Goal: Find specific page/section: Find specific page/section

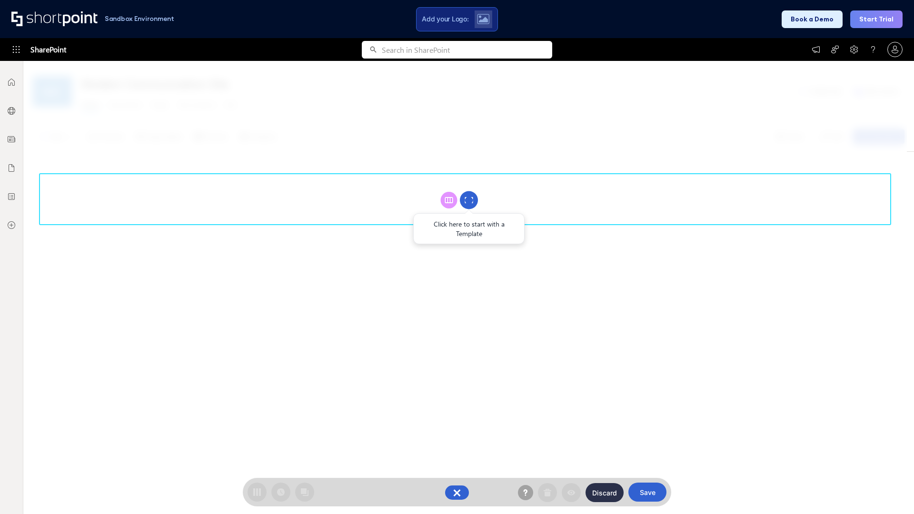
click at [469, 200] on circle at bounding box center [469, 200] width 18 height 18
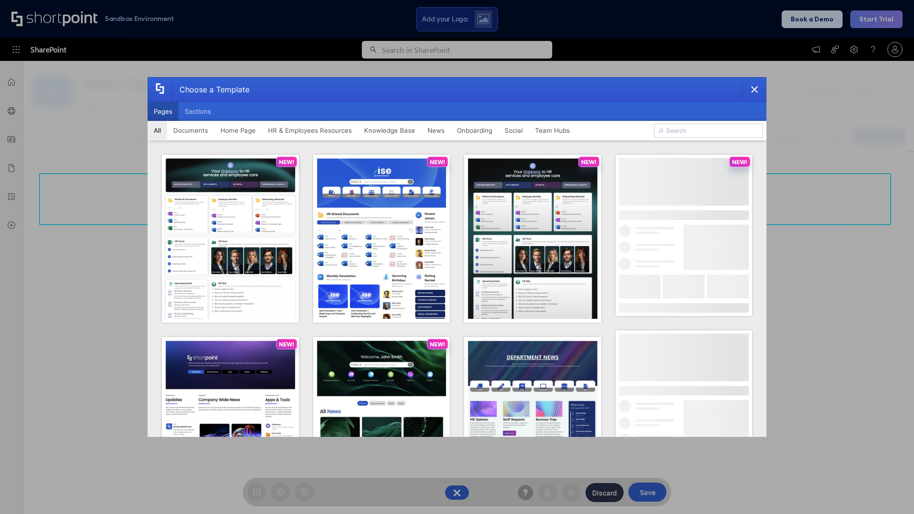
click at [163, 111] on button "Pages" at bounding box center [163, 111] width 31 height 19
type input "HR 5"
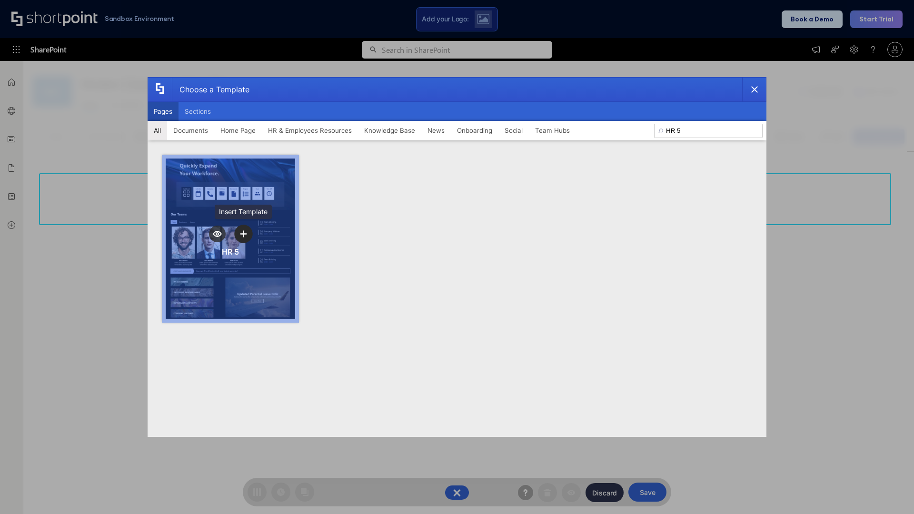
click at [243, 234] on icon "template selector" at bounding box center [243, 233] width 7 height 7
